Goal: Navigation & Orientation: Find specific page/section

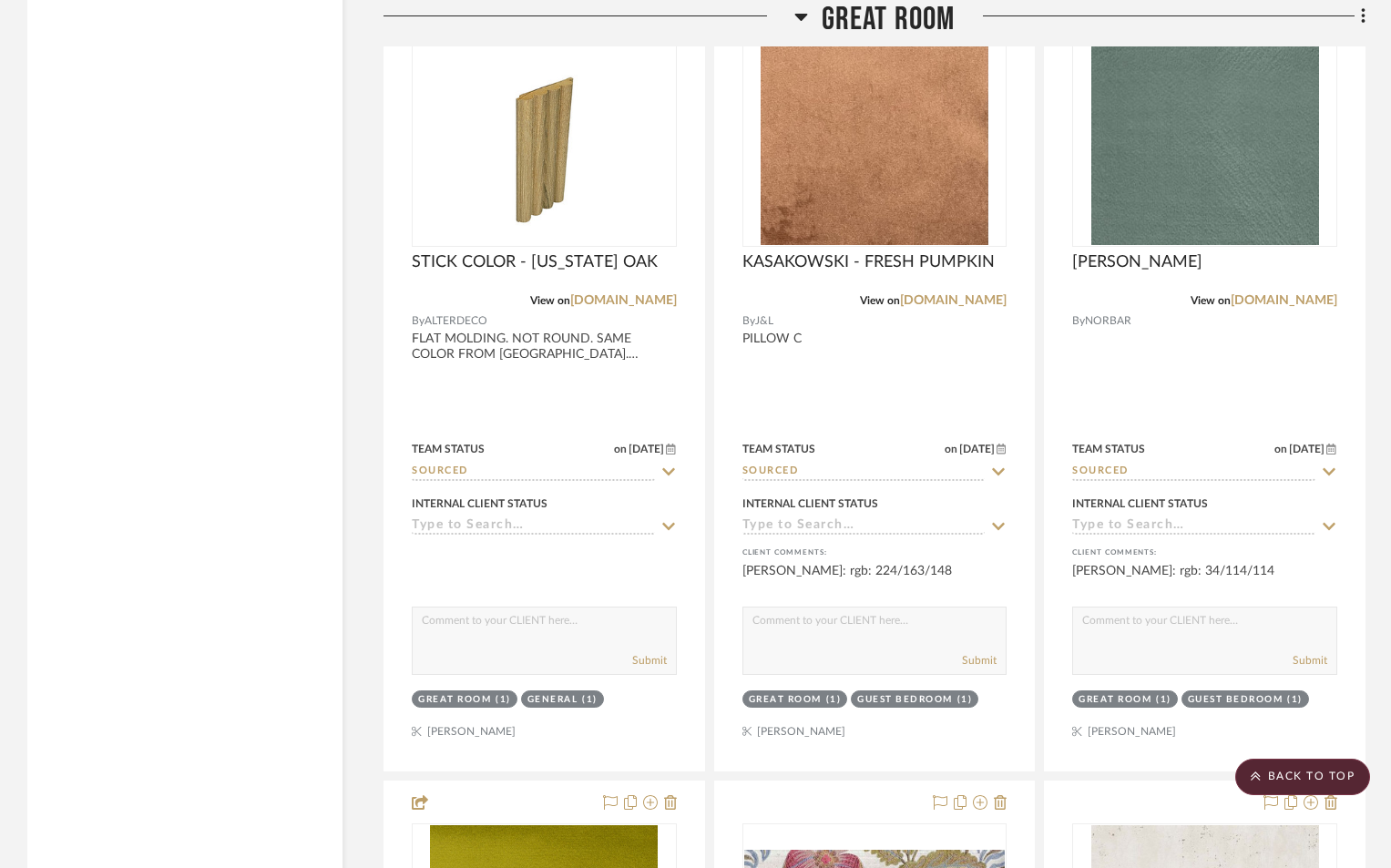
click at [798, 19] on icon at bounding box center [802, 17] width 14 height 22
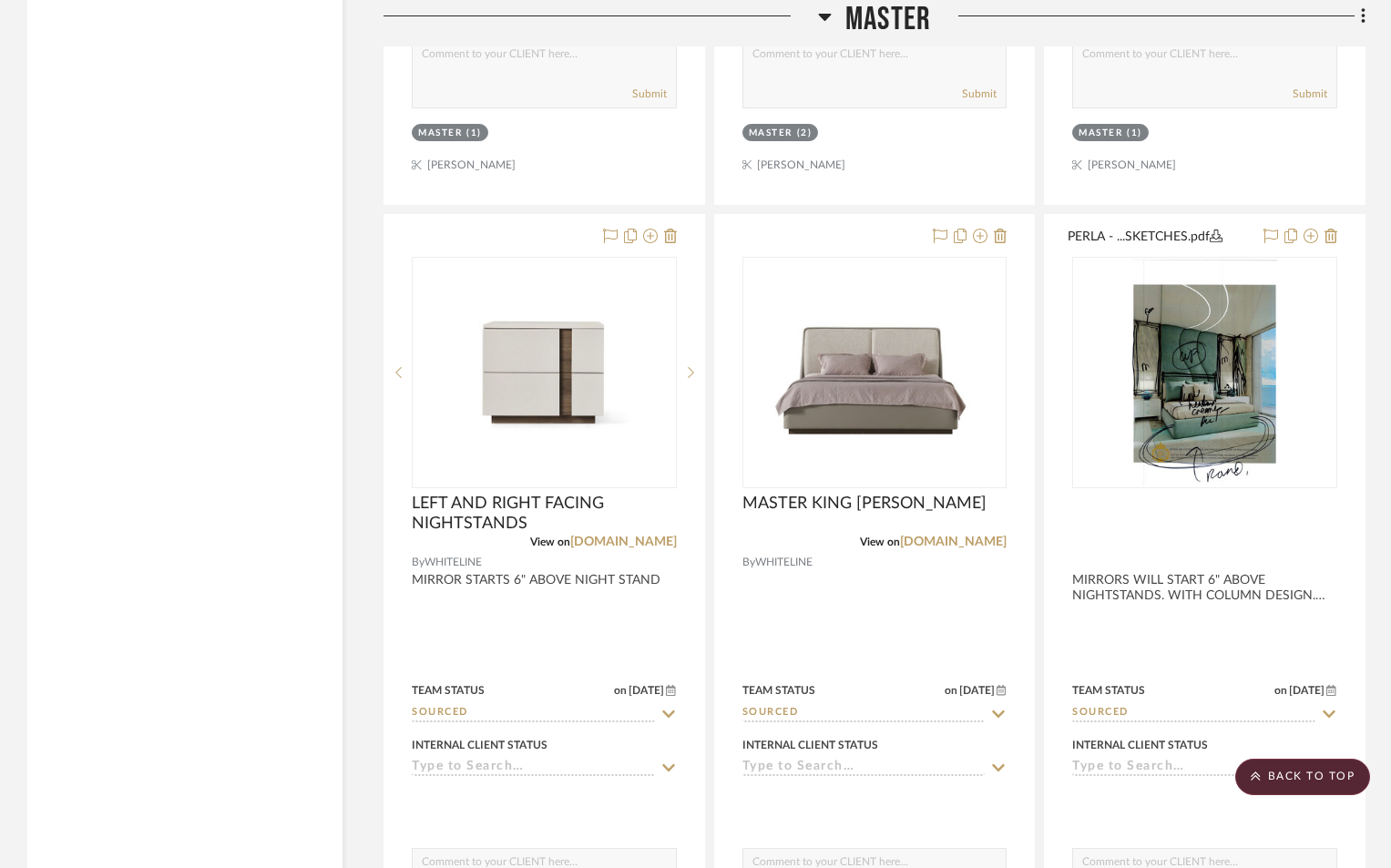
click at [829, 19] on icon at bounding box center [825, 17] width 14 height 22
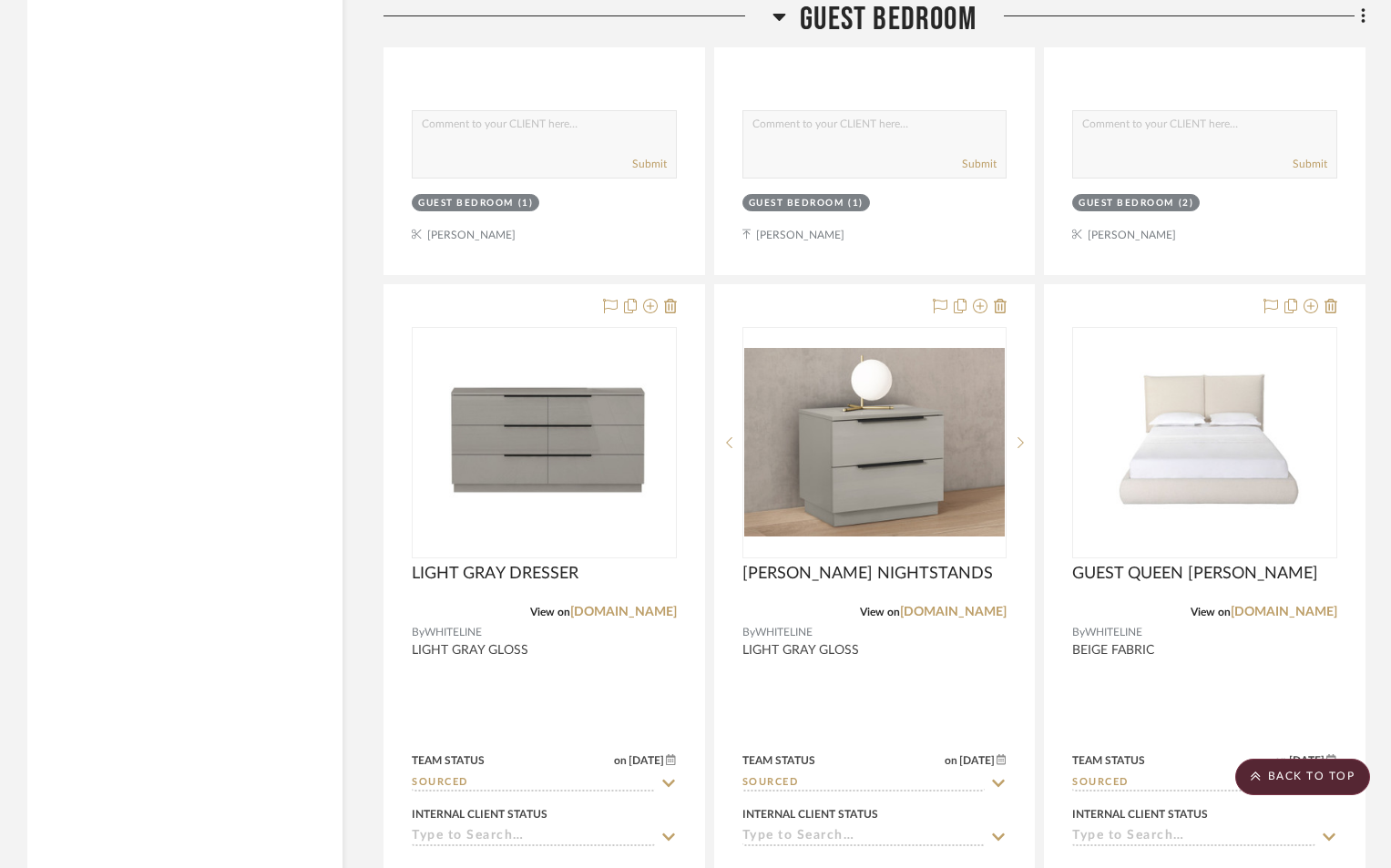
click at [782, 21] on icon at bounding box center [779, 17] width 14 height 22
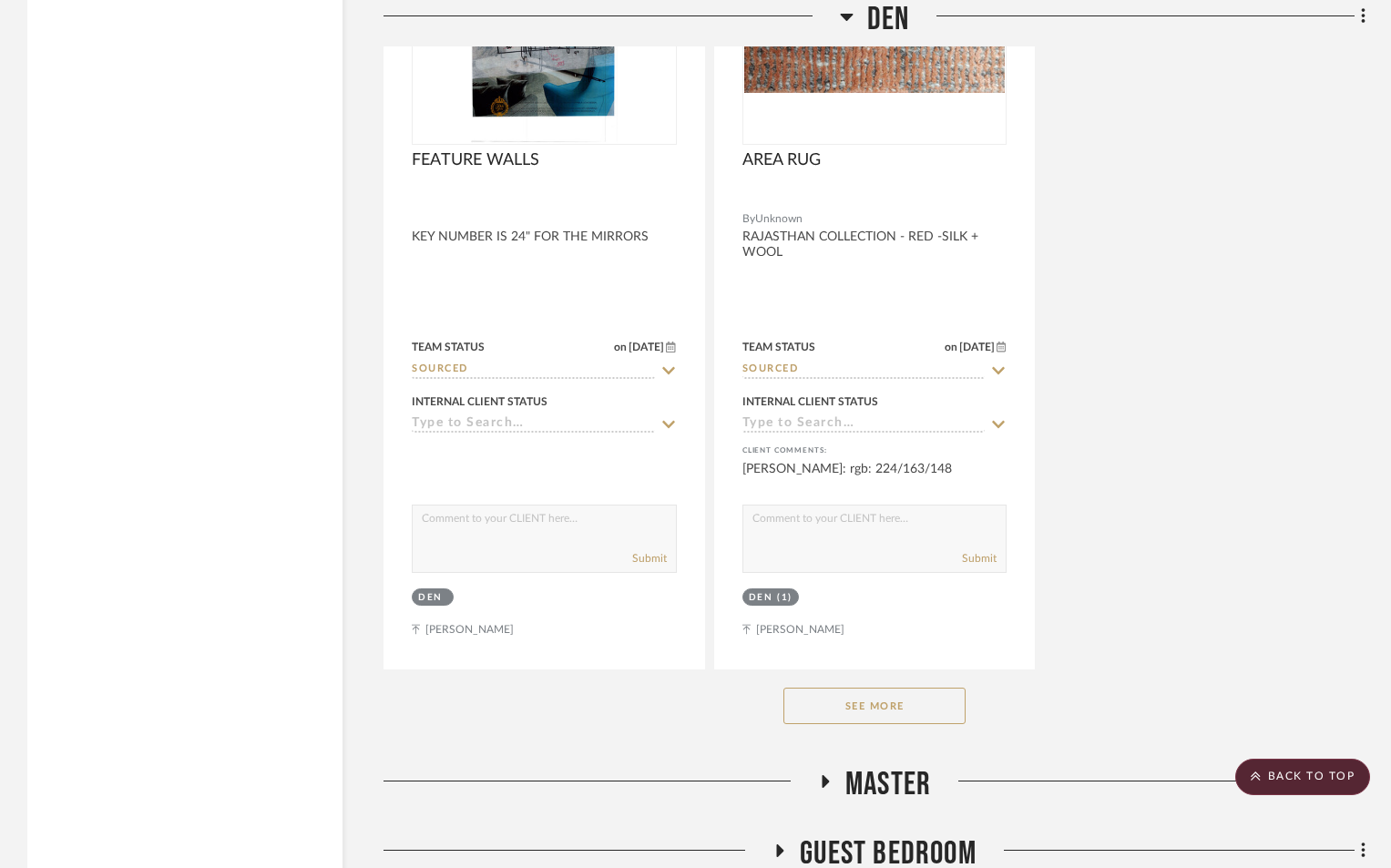
scroll to position [3767, 0]
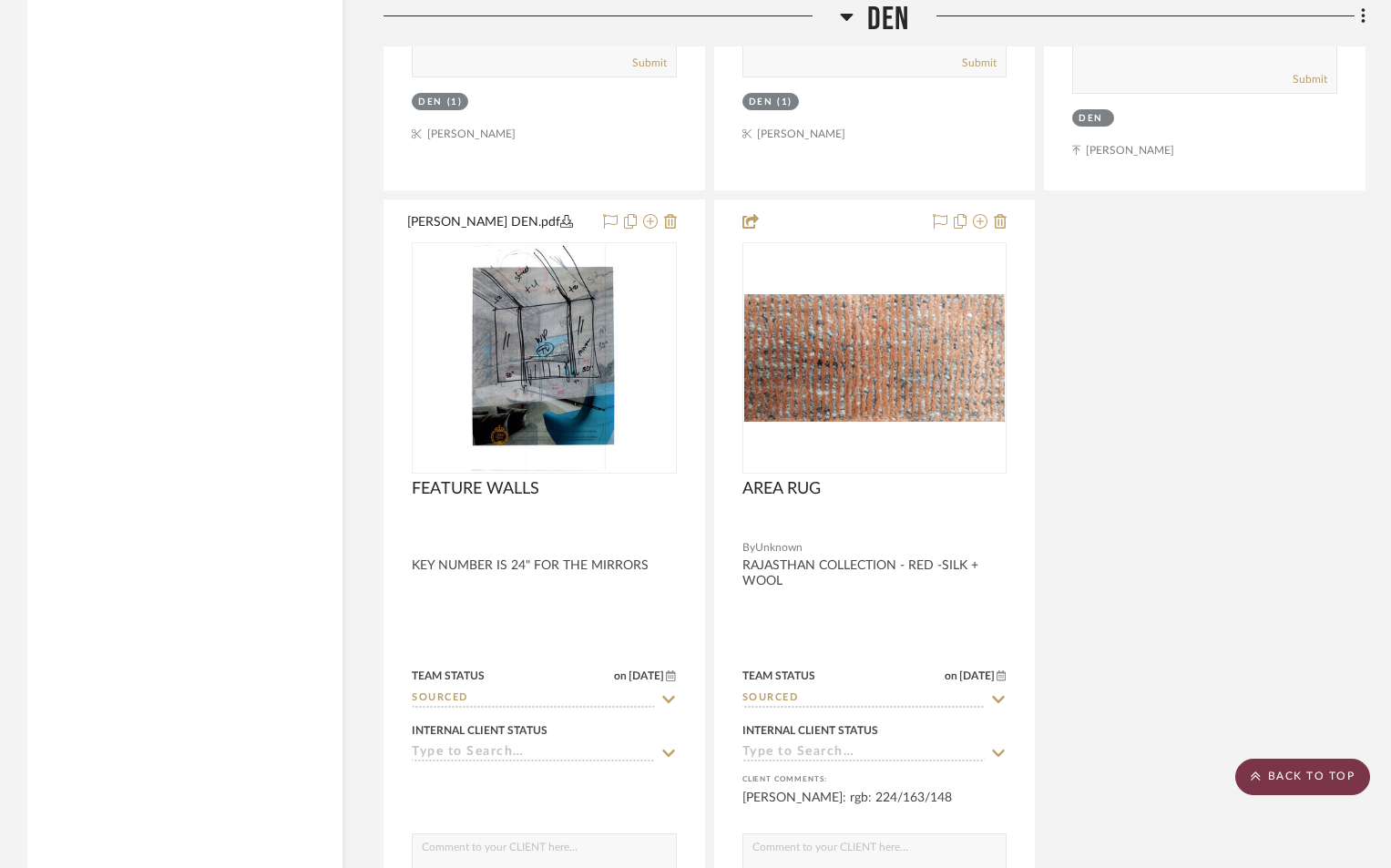
drag, startPoint x: 1275, startPoint y: 775, endPoint x: 1252, endPoint y: 751, distance: 33.2
click at [1274, 774] on scroll-to-top-button "BACK TO TOP" at bounding box center [1303, 776] width 135 height 36
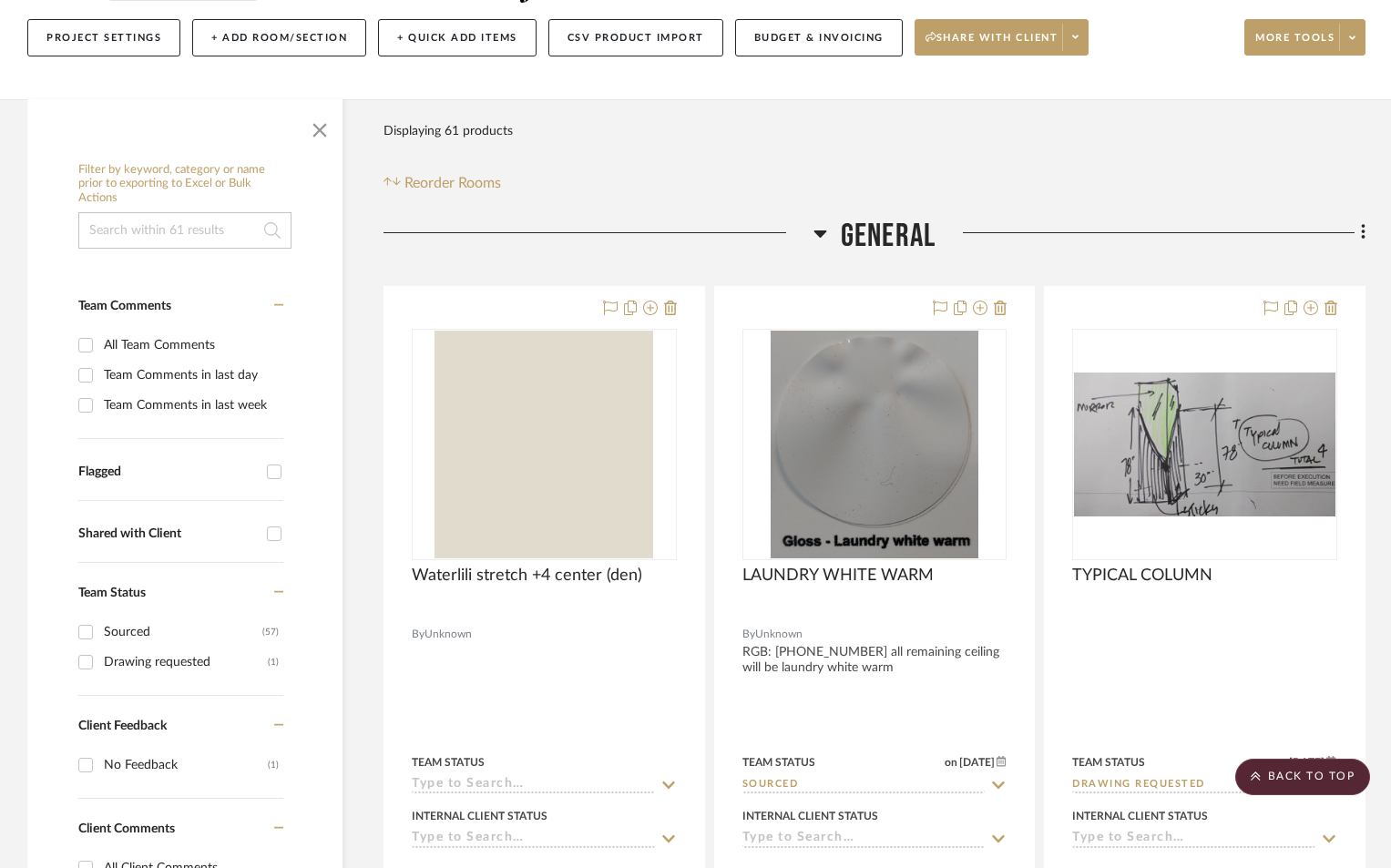
scroll to position [0, 0]
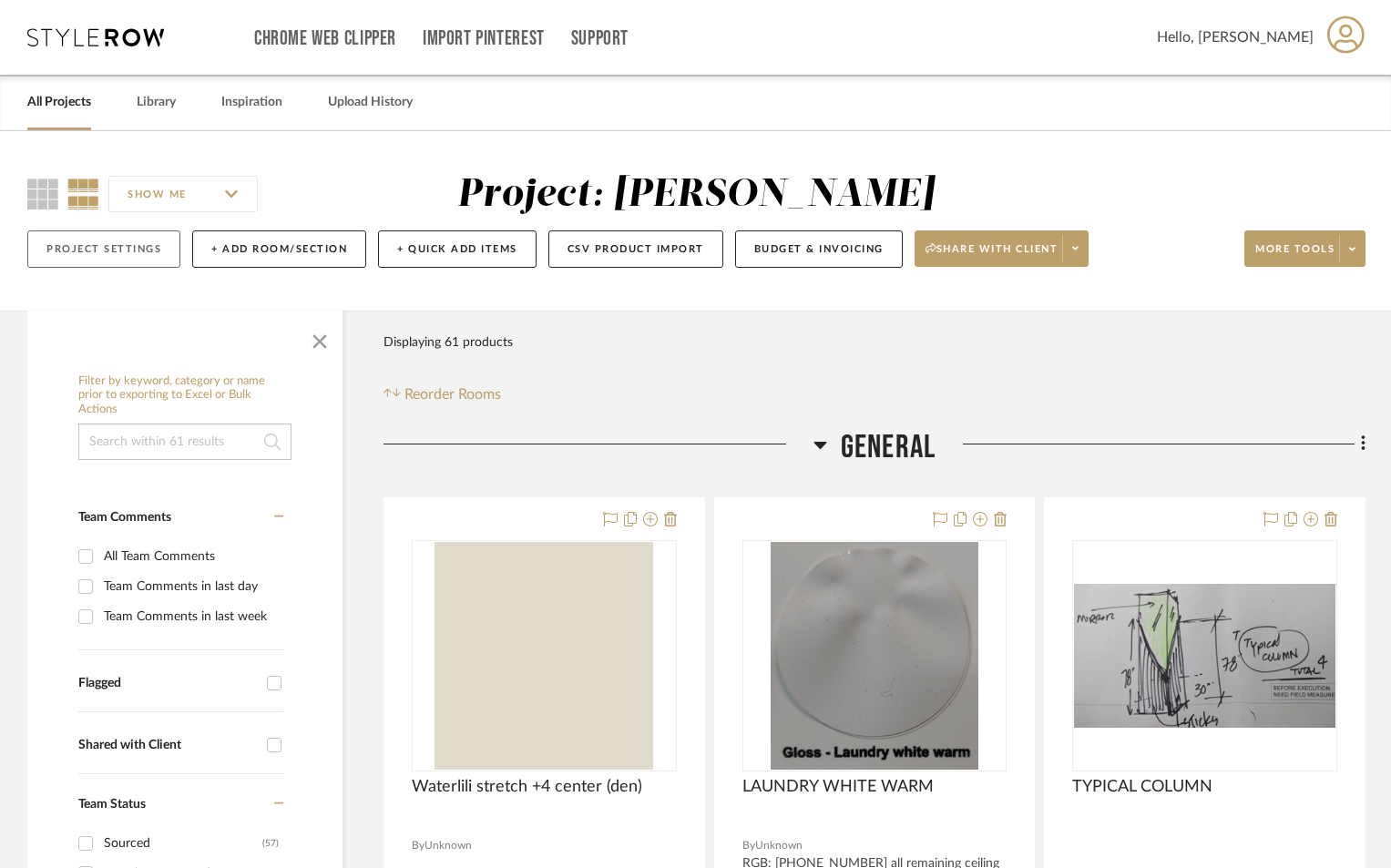
click at [125, 249] on button "Project Settings" at bounding box center [104, 249] width 153 height 37
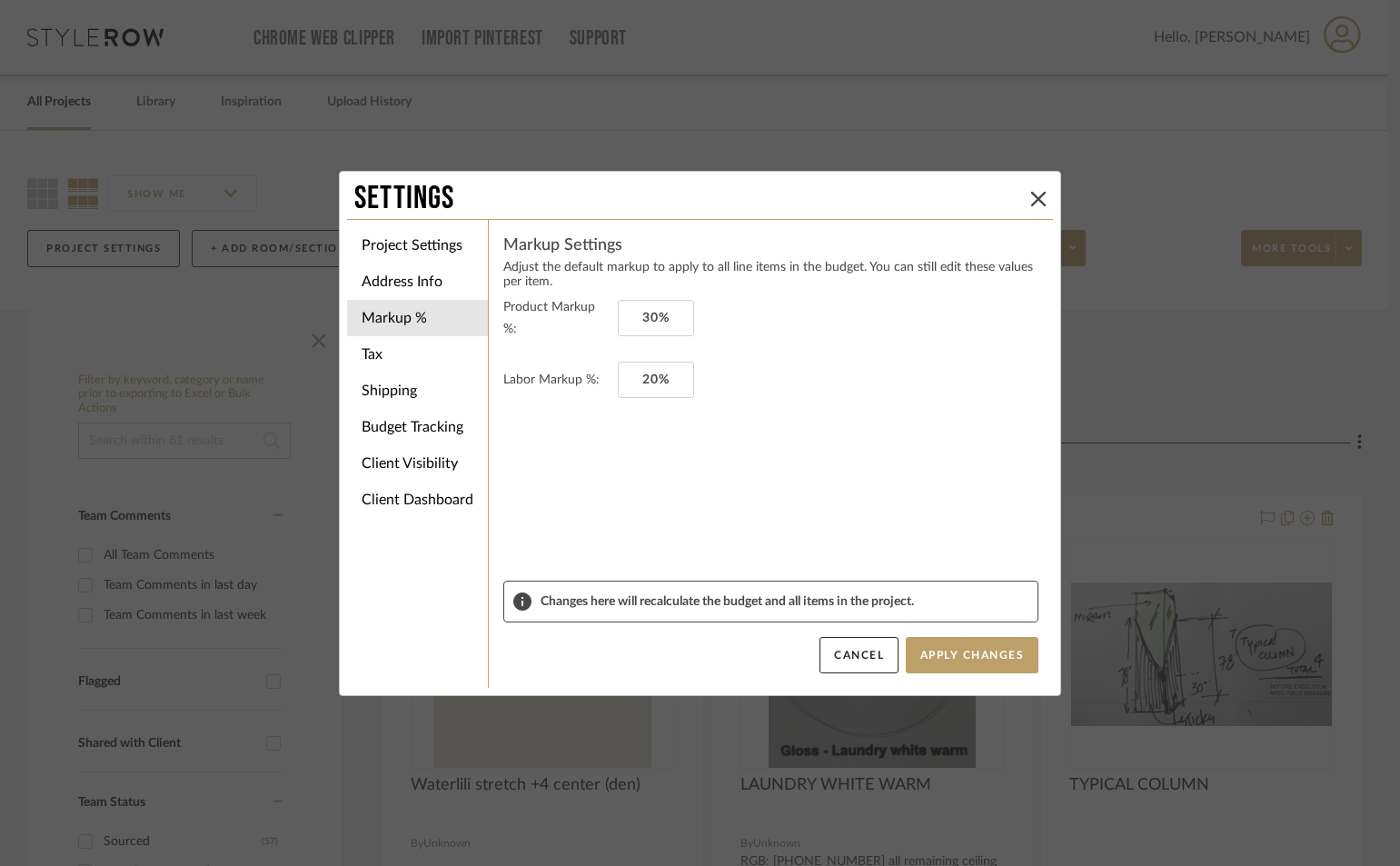
drag, startPoint x: 845, startPoint y: 653, endPoint x: 732, endPoint y: 555, distance: 149.6
click at [844, 650] on button "Cancel" at bounding box center [859, 654] width 79 height 36
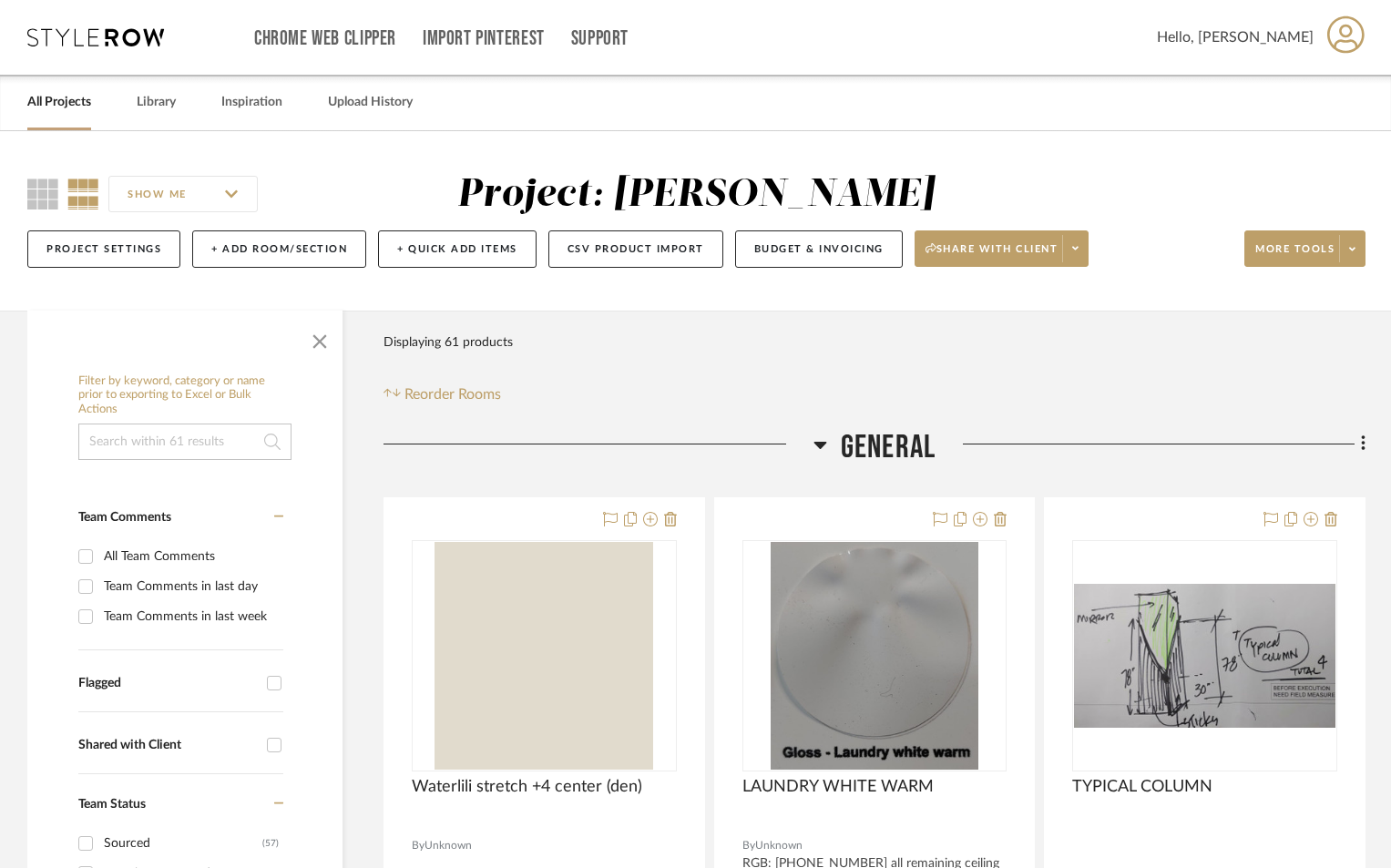
click at [38, 102] on link "All Projects" at bounding box center [59, 102] width 64 height 24
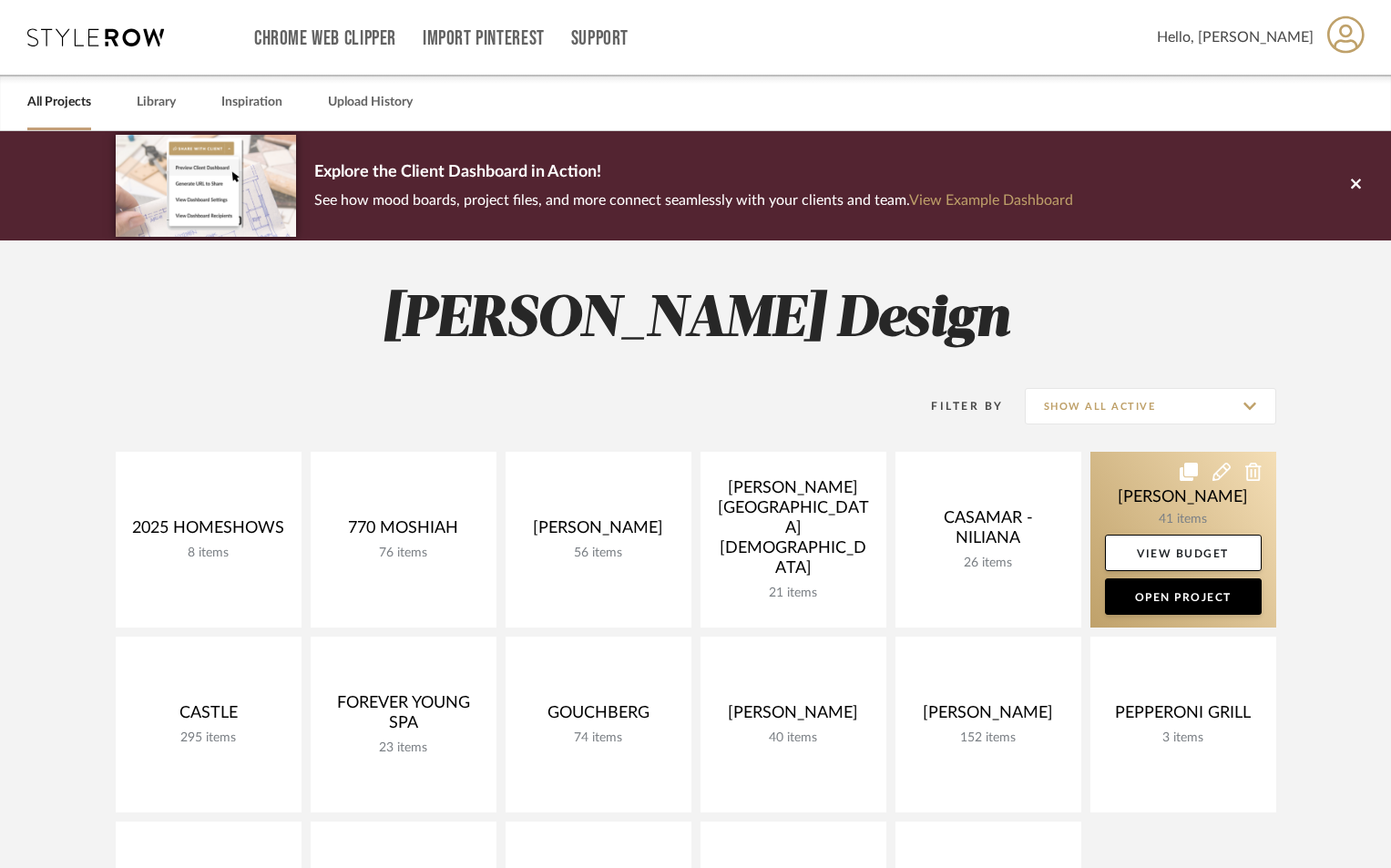
click at [1167, 509] on link at bounding box center [1183, 540] width 186 height 176
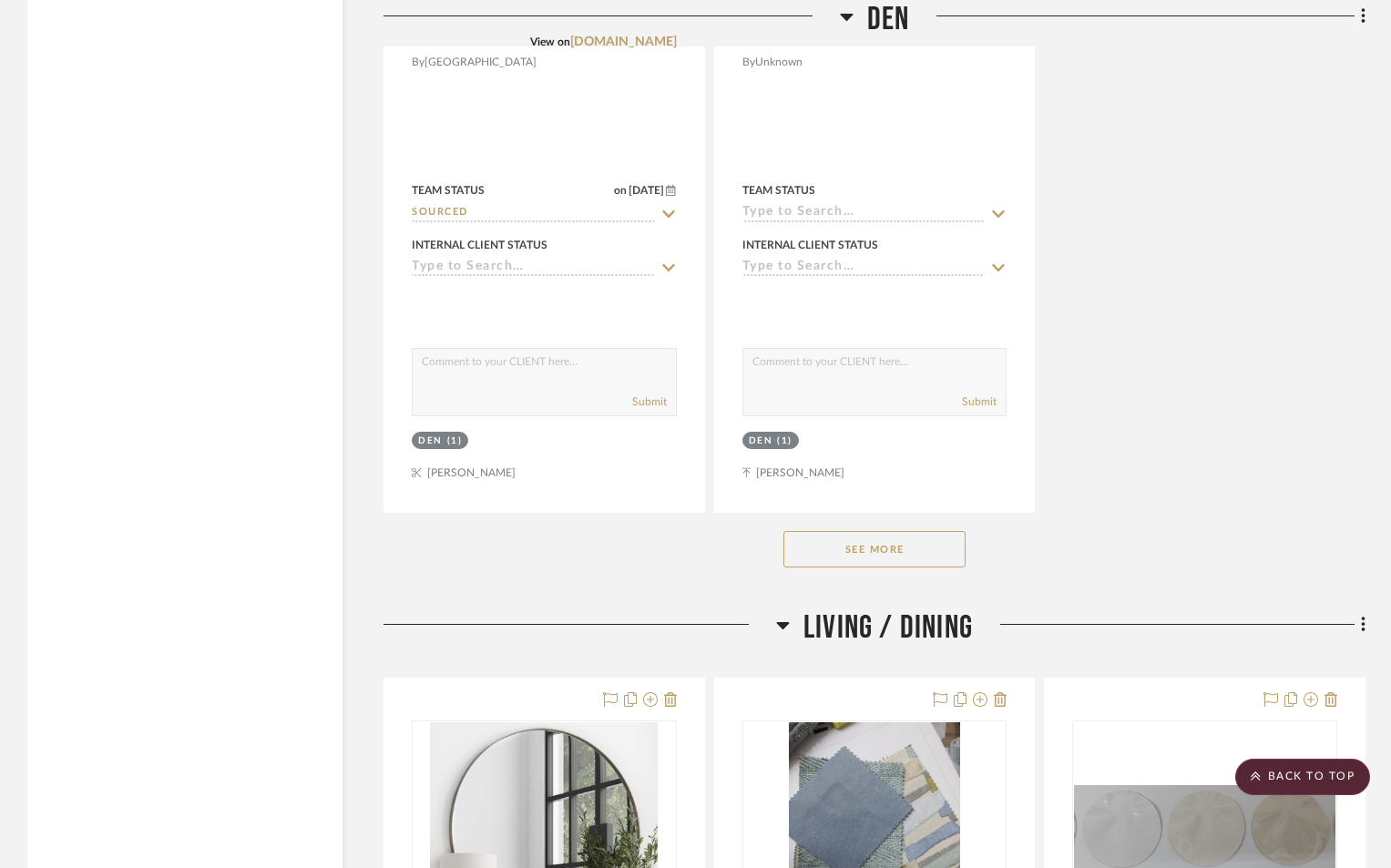
scroll to position [4251, 0]
click at [880, 537] on button "See More" at bounding box center [874, 547] width 182 height 36
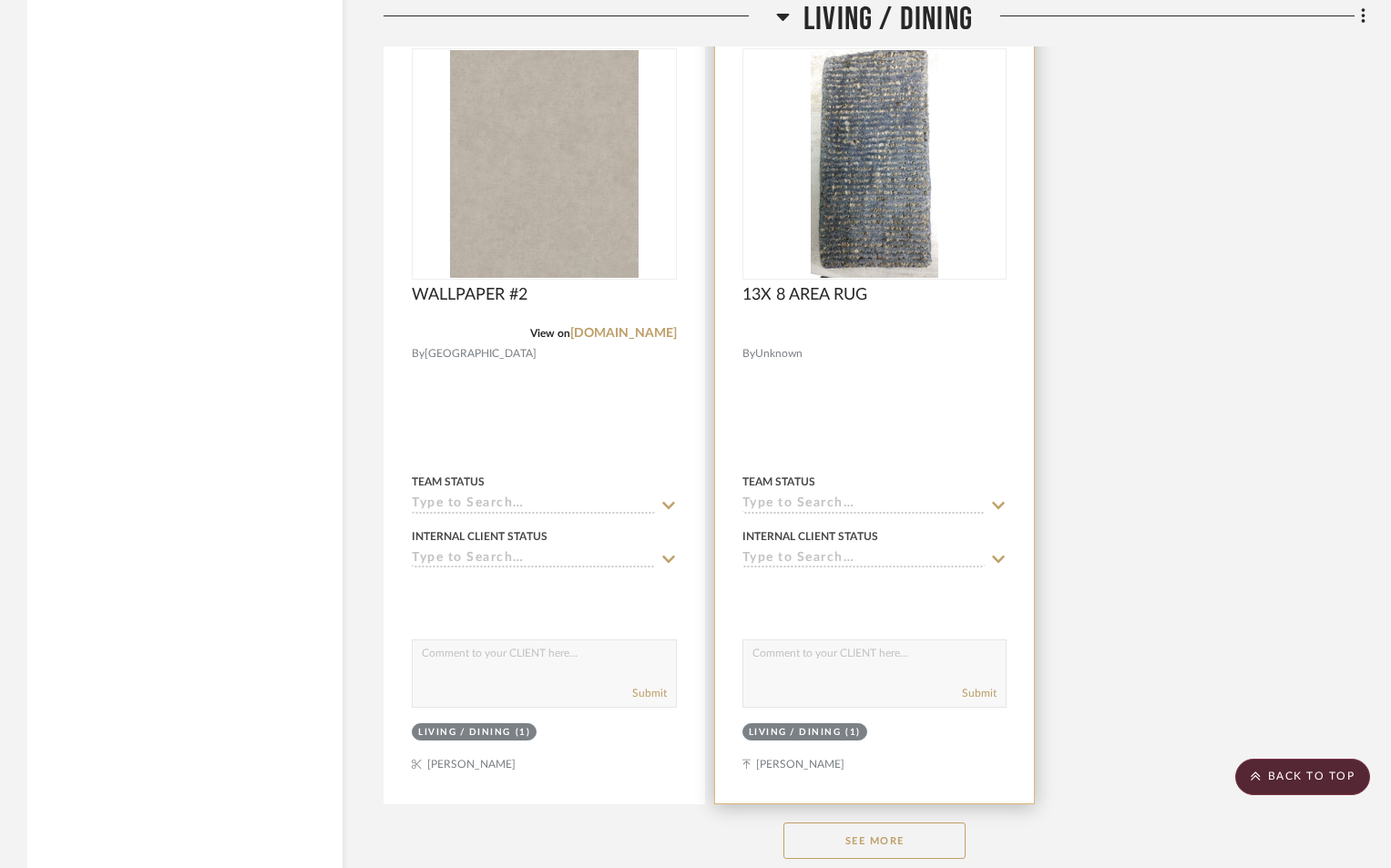
scroll to position [7348, 0]
